Goal: Task Accomplishment & Management: Manage account settings

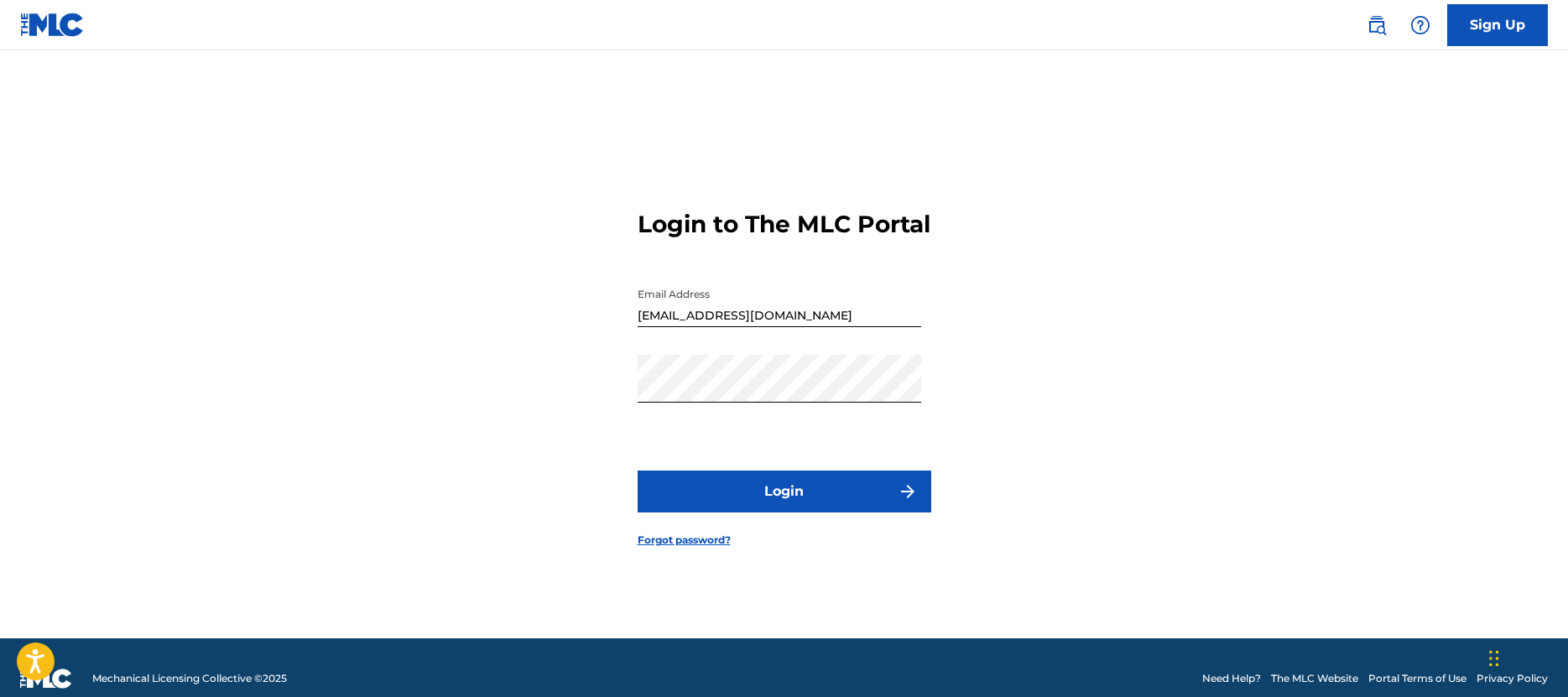
click at [813, 511] on button "Login" at bounding box center [784, 491] width 294 height 42
drag, startPoint x: 783, startPoint y: 329, endPoint x: 567, endPoint y: 318, distance: 216.3
click at [638, 318] on input "[EMAIL_ADDRESS][DOMAIN_NAME]" at bounding box center [780, 302] width 284 height 48
type input "[EMAIL_ADDRESS][DOMAIN_NAME]"
drag, startPoint x: 804, startPoint y: 539, endPoint x: 802, endPoint y: 516, distance: 23.1
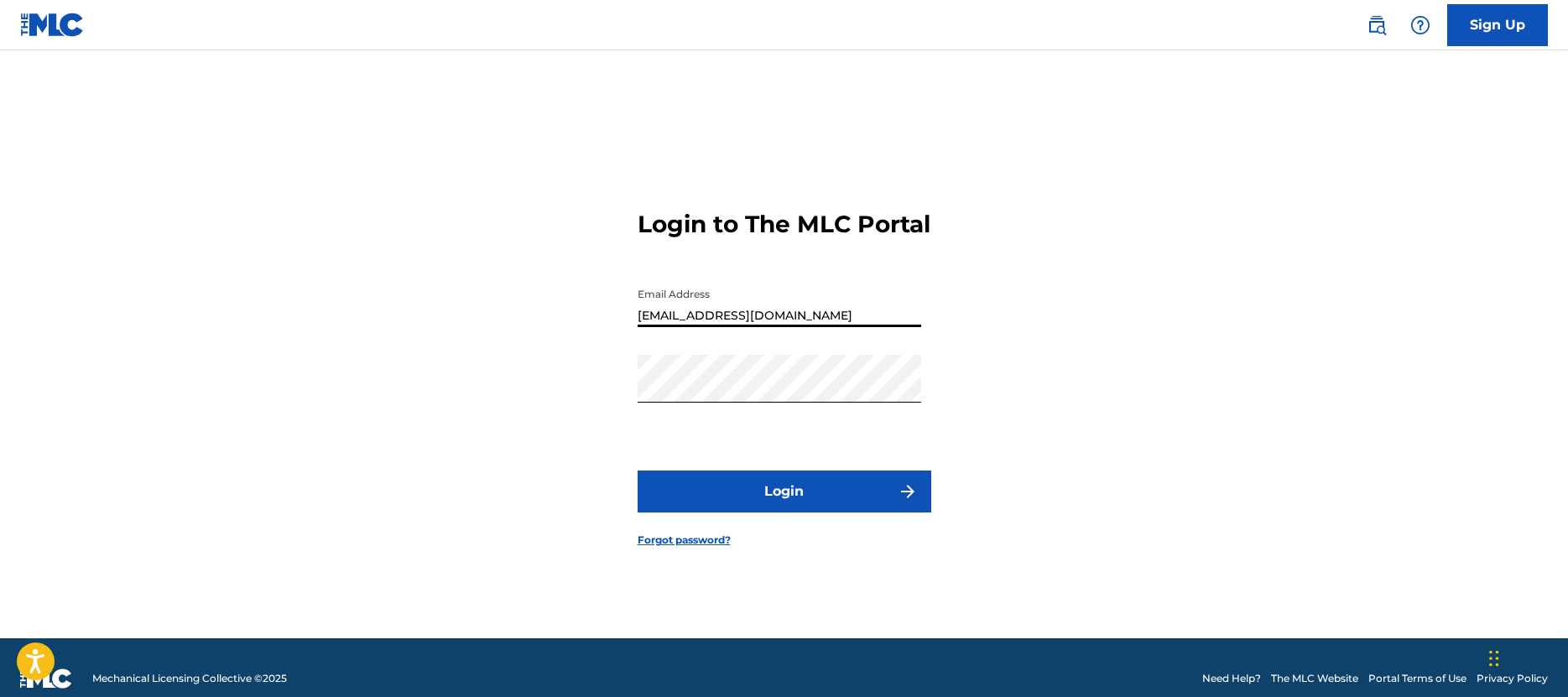
click at [804, 538] on form "Login to The MLC Portal Email Address [EMAIL_ADDRESS][DOMAIN_NAME] Password Log…" at bounding box center [784, 364] width 294 height 546
click at [803, 513] on button "Login" at bounding box center [784, 491] width 294 height 42
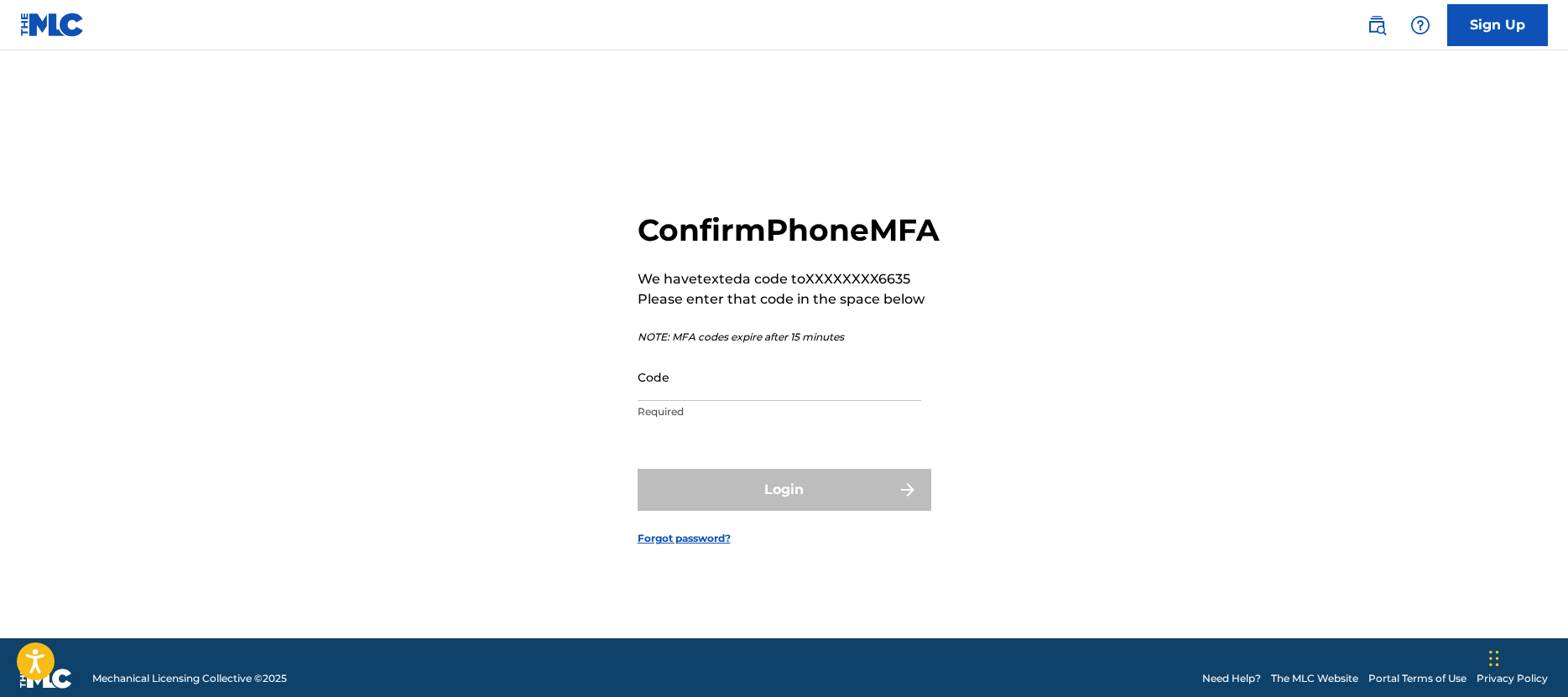
click at [669, 401] on input "Code" at bounding box center [780, 376] width 284 height 48
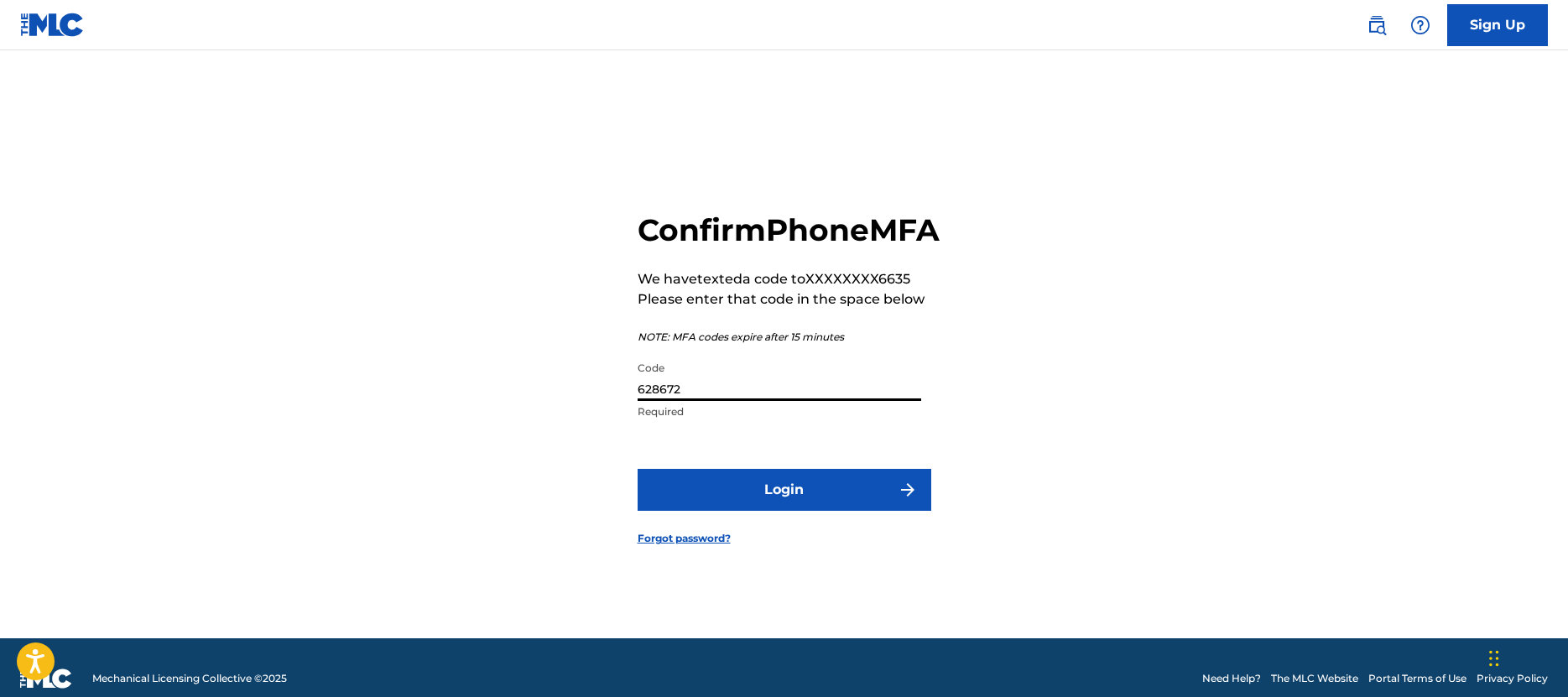
type input "628672"
click at [780, 511] on button "Login" at bounding box center [784, 490] width 294 height 42
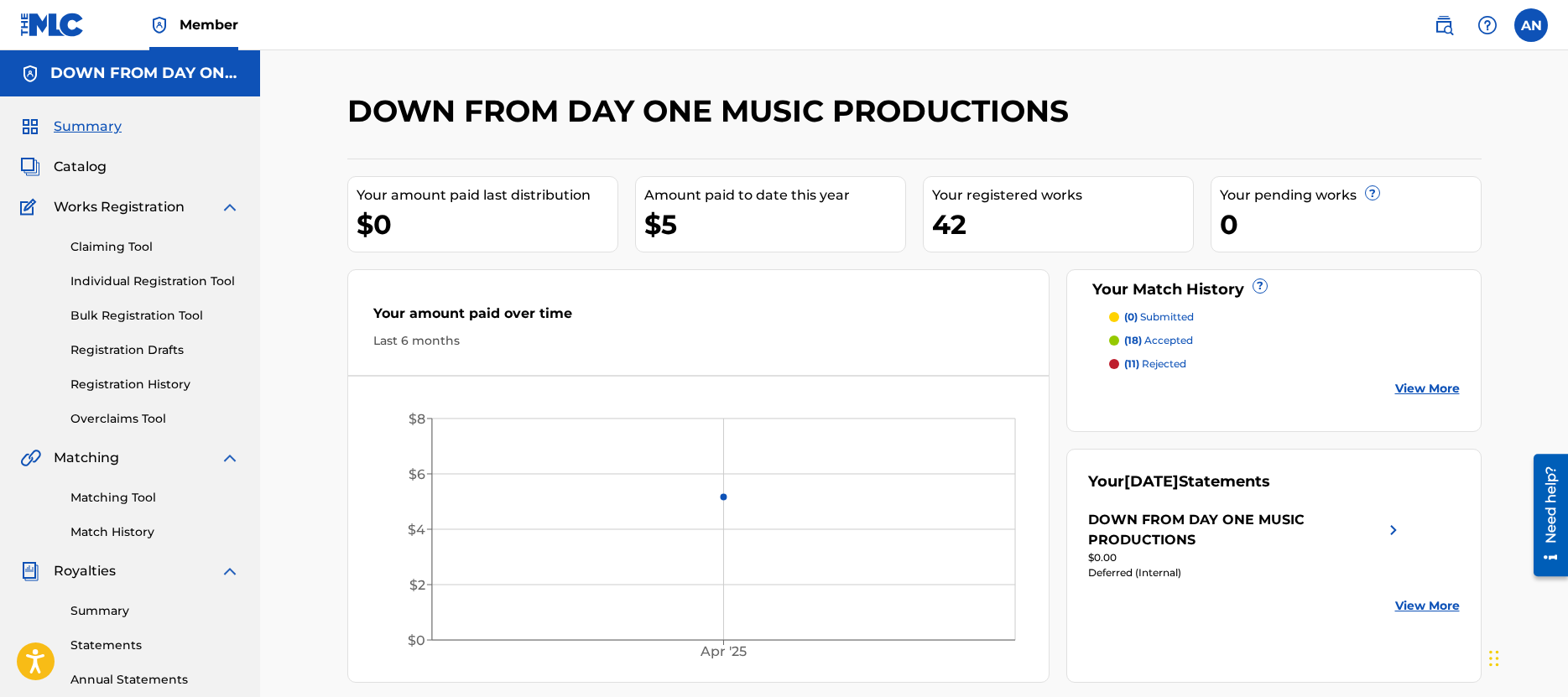
click at [1424, 86] on div "DOWN FROM DAY ONE MUSIC PRODUCTIONS Your amount paid last distribution $0 Amoun…" at bounding box center [913, 505] width 1308 height 909
click at [1533, 17] on label at bounding box center [1531, 25] width 34 height 34
click at [1531, 25] on input "AN [PERSON_NAME] [EMAIL_ADDRESS][DOMAIN_NAME] Notification Preferences Profile …" at bounding box center [1531, 25] width 0 height 0
click at [1380, 238] on p "Log out" at bounding box center [1369, 238] width 40 height 16
click at [1531, 25] on input "AN [PERSON_NAME] [EMAIL_ADDRESS][DOMAIN_NAME] Notification Preferences Profile …" at bounding box center [1531, 25] width 0 height 0
